Goal: Information Seeking & Learning: Understand process/instructions

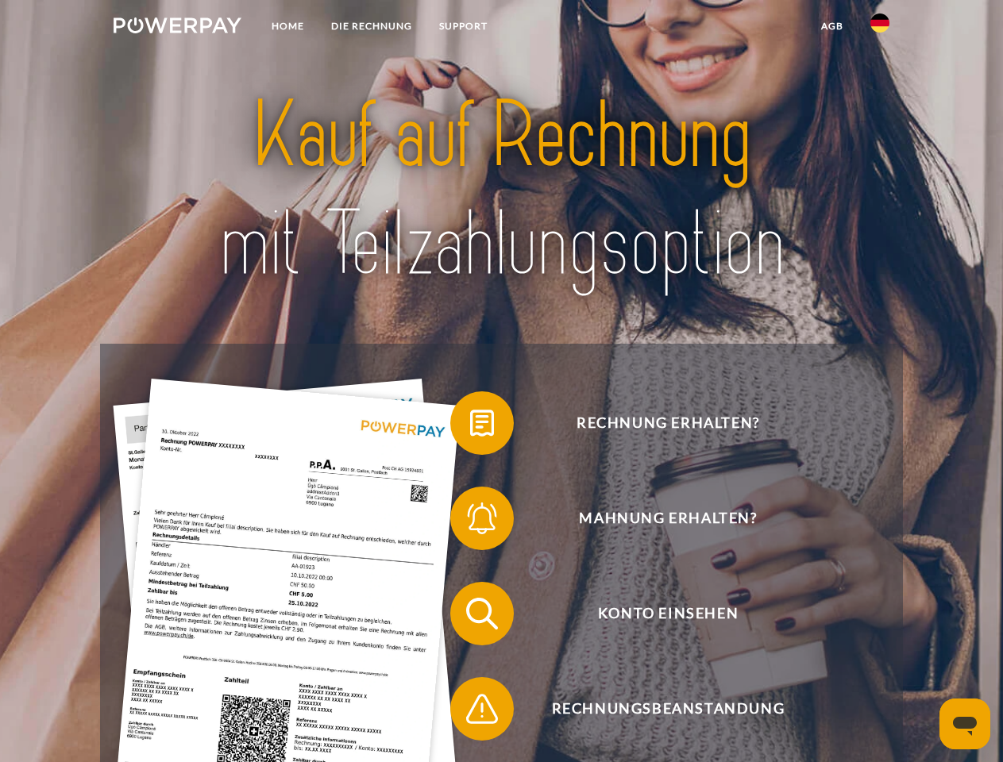
click at [177, 28] on img at bounding box center [178, 25] width 128 height 16
click at [880, 28] on img at bounding box center [879, 22] width 19 height 19
click at [831, 26] on link "agb" at bounding box center [831, 26] width 49 height 29
click at [470, 426] on span at bounding box center [457, 422] width 79 height 79
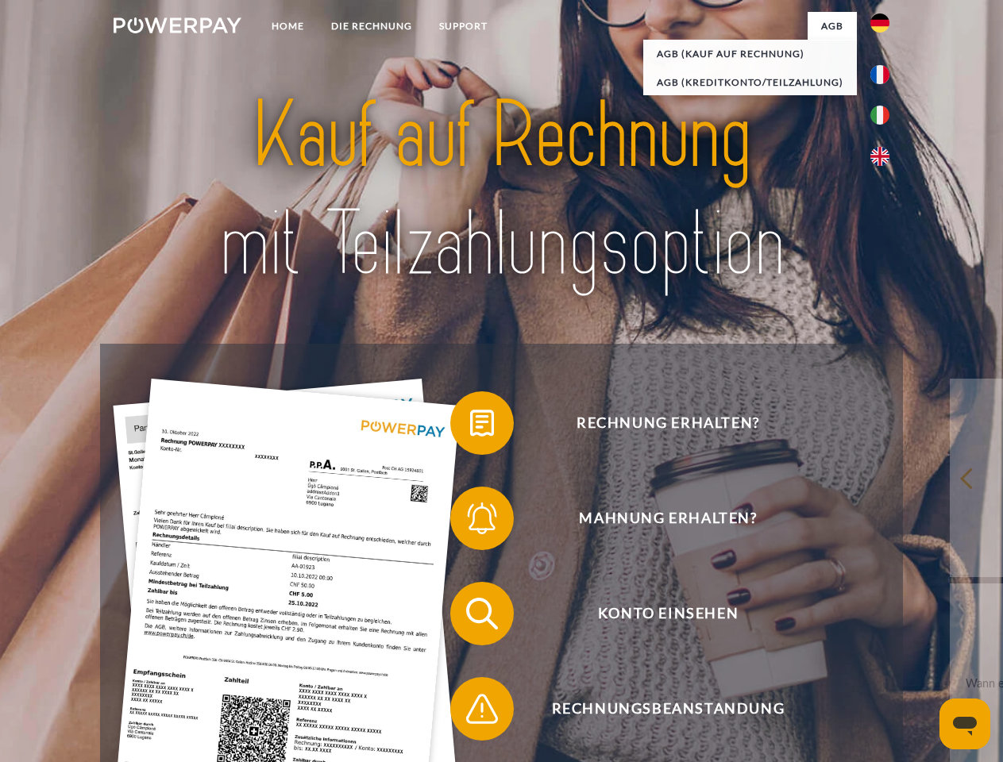
click at [470, 522] on span at bounding box center [457, 518] width 79 height 79
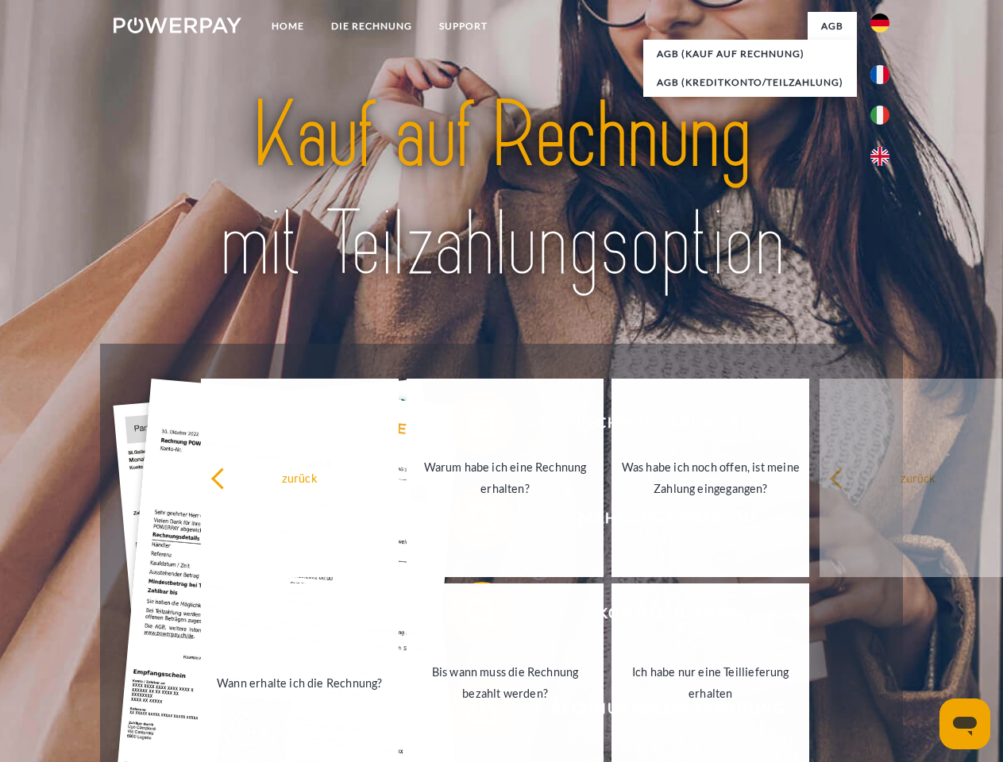
click at [470, 617] on link "Bis wann muss die Rechnung bezahlt werden?" at bounding box center [505, 682] width 198 height 198
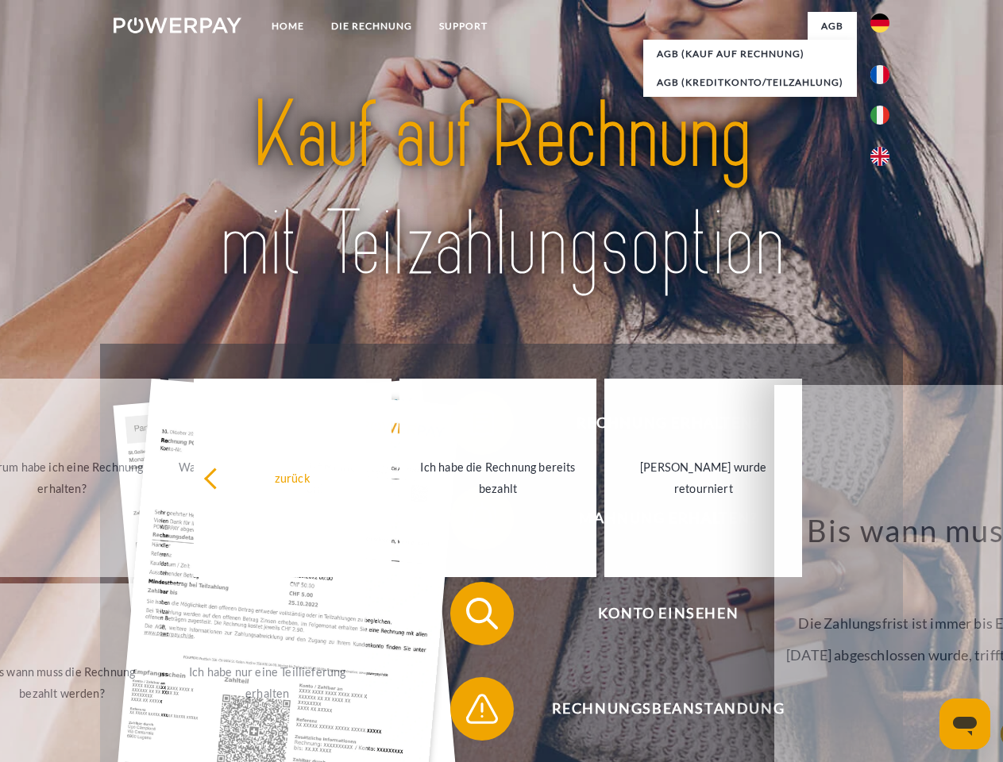
click at [470, 712] on span at bounding box center [457, 708] width 79 height 79
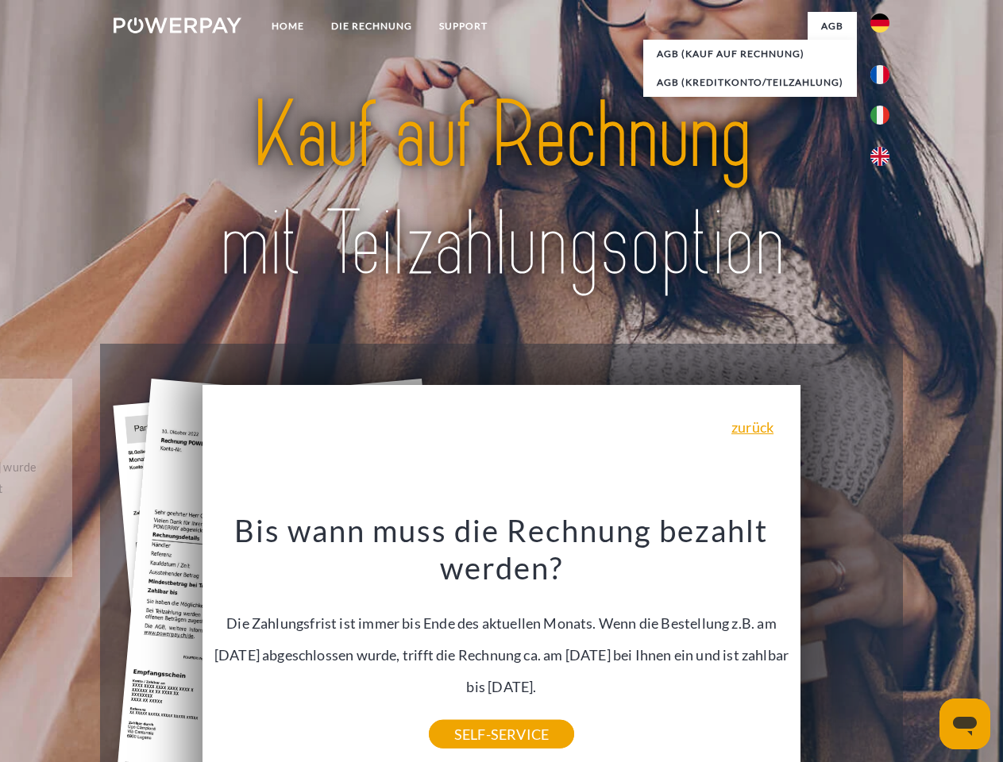
click at [965, 724] on icon "Messaging-Fenster öffnen" at bounding box center [965, 726] width 24 height 19
